Goal: Transaction & Acquisition: Purchase product/service

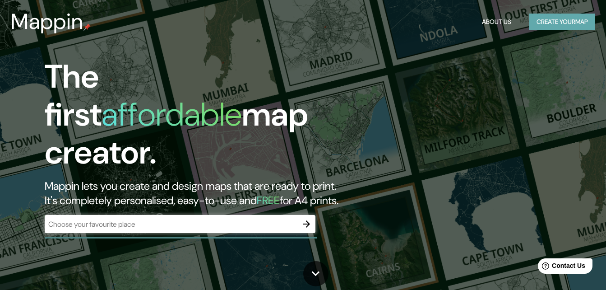
click at [558, 25] on button "Create your map" at bounding box center [562, 22] width 66 height 17
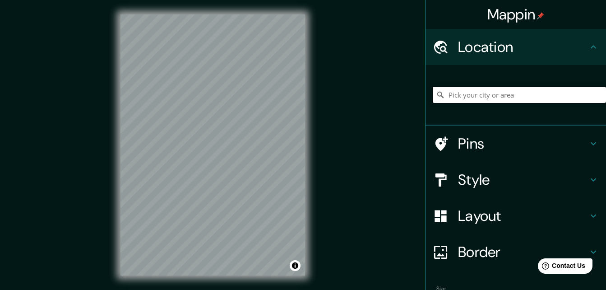
click at [516, 97] on input "Pick your city or area" at bounding box center [519, 95] width 173 height 16
paste input "[STREET_ADDRESS]"
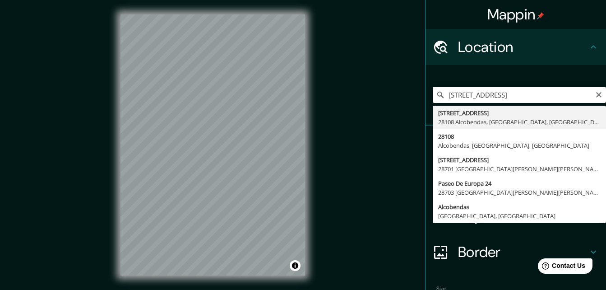
type input "[STREET_ADDRESS]"
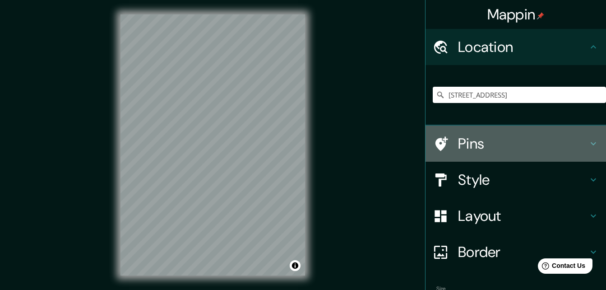
click at [478, 142] on h4 "Pins" at bounding box center [523, 143] width 130 height 18
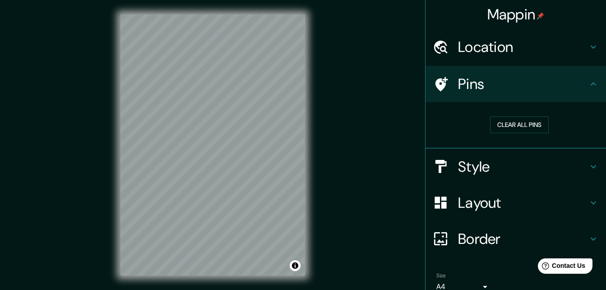
click at [487, 86] on h4 "Pins" at bounding box center [523, 84] width 130 height 18
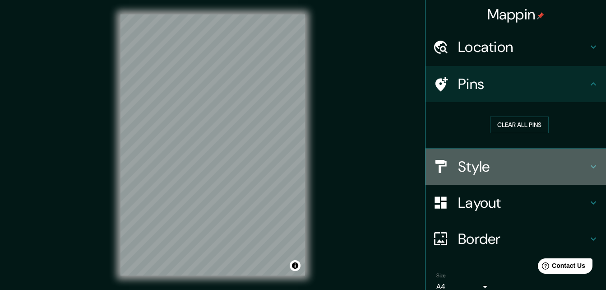
click at [511, 158] on h4 "Style" at bounding box center [523, 166] width 130 height 18
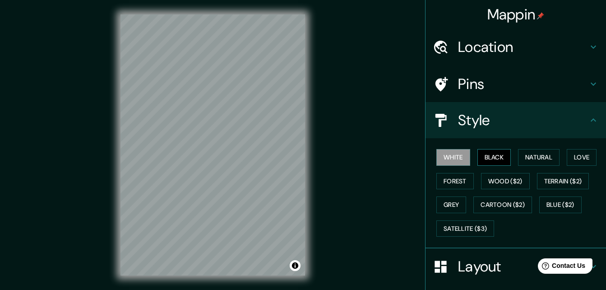
click at [493, 157] on button "Black" at bounding box center [494, 157] width 34 height 17
click at [532, 156] on button "Natural" at bounding box center [538, 157] width 41 height 17
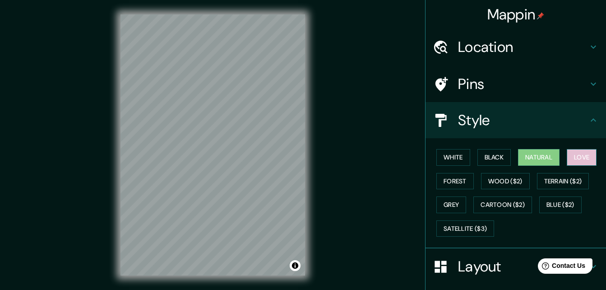
click at [576, 157] on button "Love" at bounding box center [581, 157] width 30 height 17
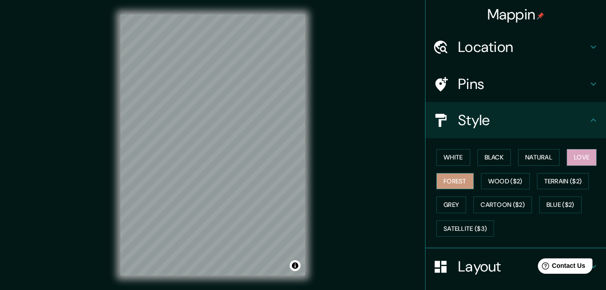
click at [451, 183] on button "Forest" at bounding box center [454, 181] width 37 height 17
click at [451, 204] on button "Grey" at bounding box center [451, 204] width 30 height 17
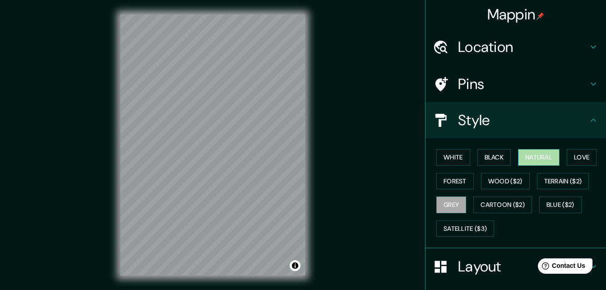
click at [523, 160] on button "Natural" at bounding box center [538, 157] width 41 height 17
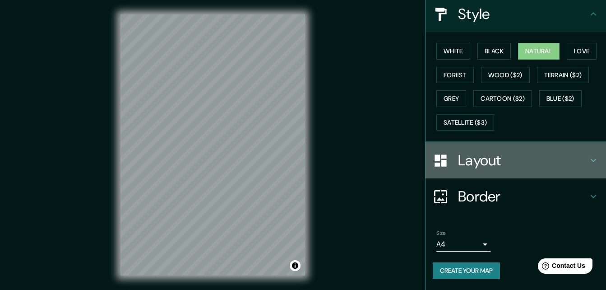
click at [473, 161] on h4 "Layout" at bounding box center [523, 160] width 130 height 18
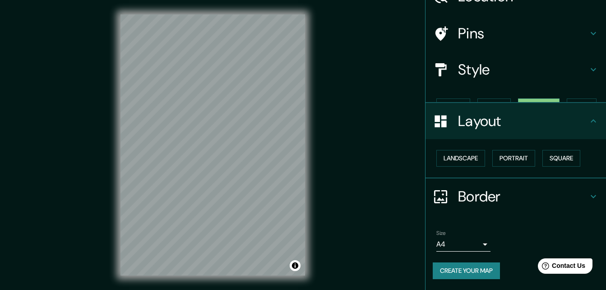
scroll to position [35, 0]
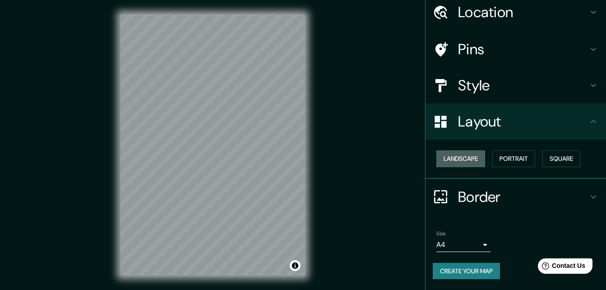
click at [456, 160] on button "Landscape" at bounding box center [460, 158] width 49 height 17
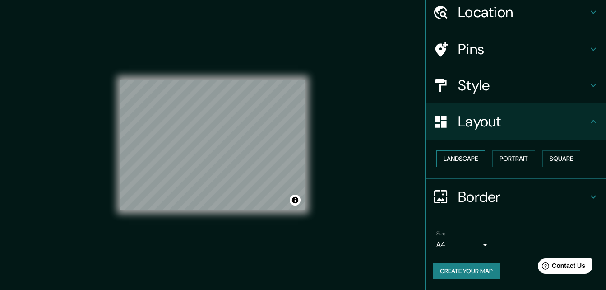
click at [456, 160] on button "Landscape" at bounding box center [460, 158] width 49 height 17
click at [517, 154] on button "Portrait" at bounding box center [513, 158] width 43 height 17
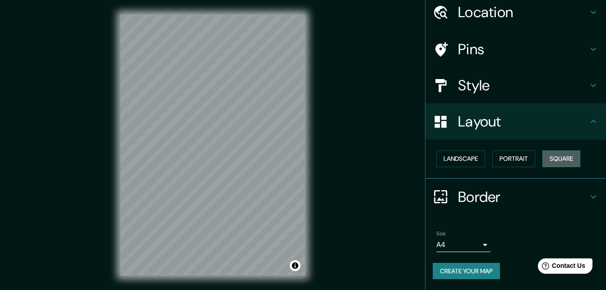
click at [564, 155] on button "Square" at bounding box center [561, 158] width 38 height 17
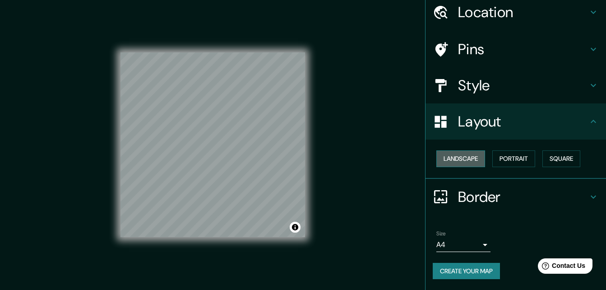
click at [448, 158] on button "Landscape" at bounding box center [460, 158] width 49 height 17
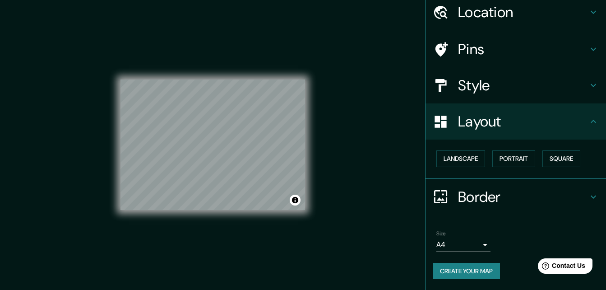
click at [473, 118] on h4 "Layout" at bounding box center [523, 121] width 130 height 18
click at [472, 119] on h4 "Layout" at bounding box center [523, 121] width 130 height 18
click at [461, 161] on button "Landscape" at bounding box center [460, 158] width 49 height 17
click at [500, 157] on button "Portrait" at bounding box center [513, 158] width 43 height 17
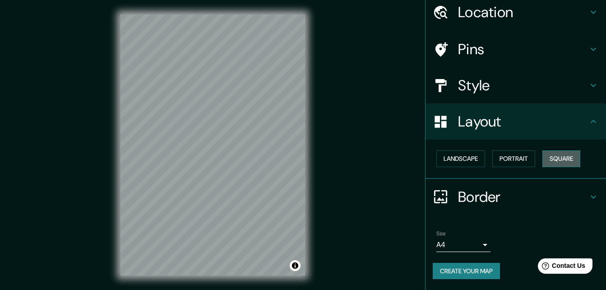
click at [544, 157] on button "Square" at bounding box center [561, 158] width 38 height 17
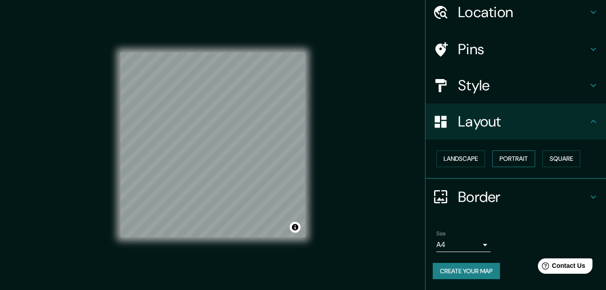
click at [508, 157] on button "Portrait" at bounding box center [513, 158] width 43 height 17
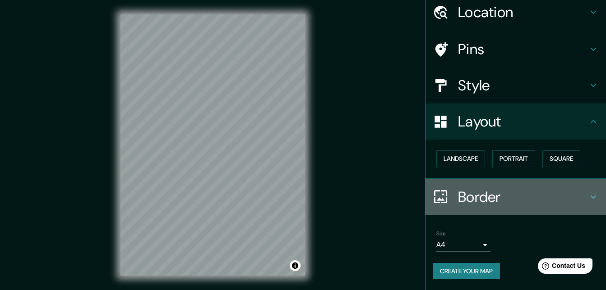
click at [481, 184] on div "Border" at bounding box center [515, 197] width 180 height 36
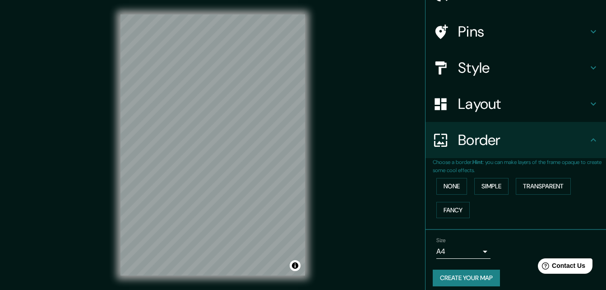
scroll to position [60, 0]
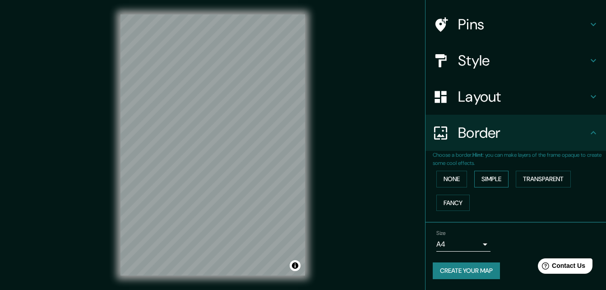
click at [488, 180] on button "Simple" at bounding box center [491, 178] width 34 height 17
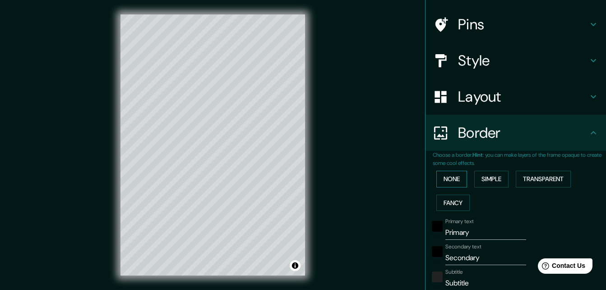
click at [442, 179] on button "None" at bounding box center [451, 178] width 31 height 17
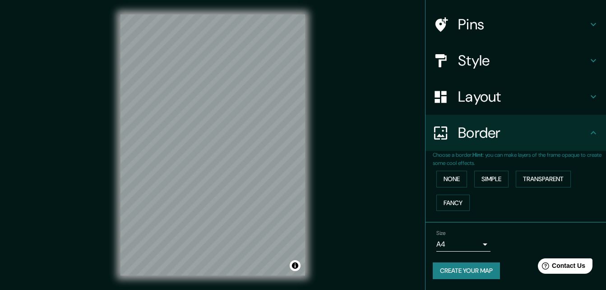
click at [488, 134] on h4 "Border" at bounding box center [523, 133] width 130 height 18
click at [551, 176] on button "Transparent" at bounding box center [543, 178] width 55 height 17
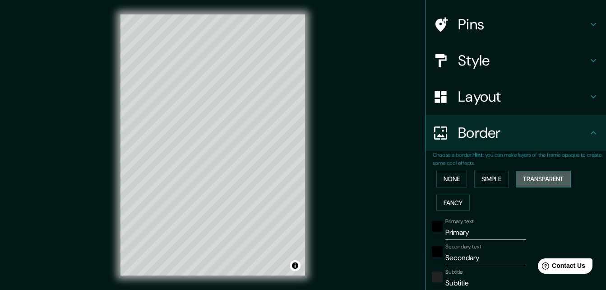
click at [549, 177] on button "Transparent" at bounding box center [543, 178] width 55 height 17
type input "196"
type input "33"
click at [436, 179] on button "None" at bounding box center [451, 178] width 31 height 17
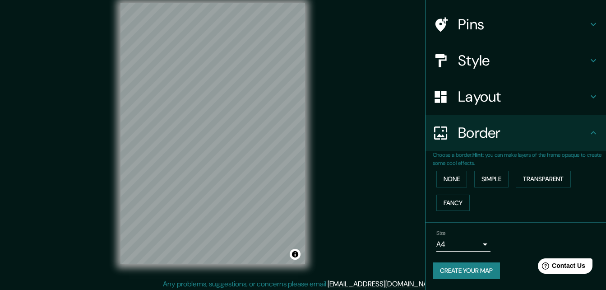
scroll to position [14, 0]
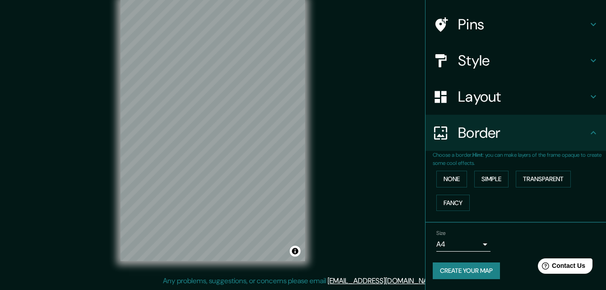
click at [461, 266] on button "Create your map" at bounding box center [466, 270] width 67 height 17
click at [456, 277] on button "Create your map" at bounding box center [466, 270] width 67 height 17
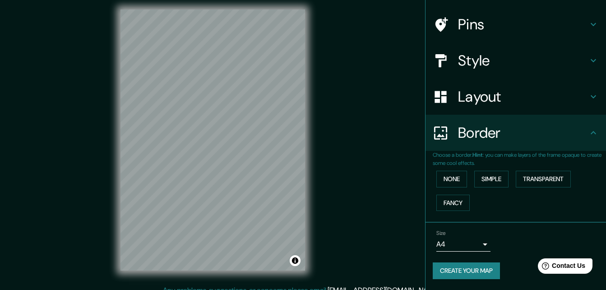
scroll to position [0, 0]
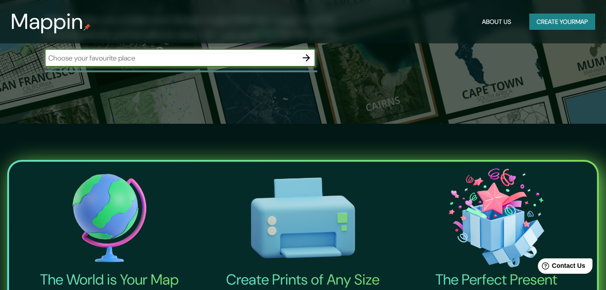
scroll to position [45, 0]
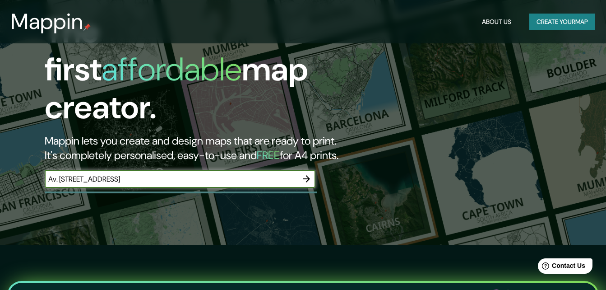
type input "[STREET_ADDRESS]"
click at [305, 173] on icon "button" at bounding box center [306, 178] width 11 height 11
